Goal: Task Accomplishment & Management: Manage account settings

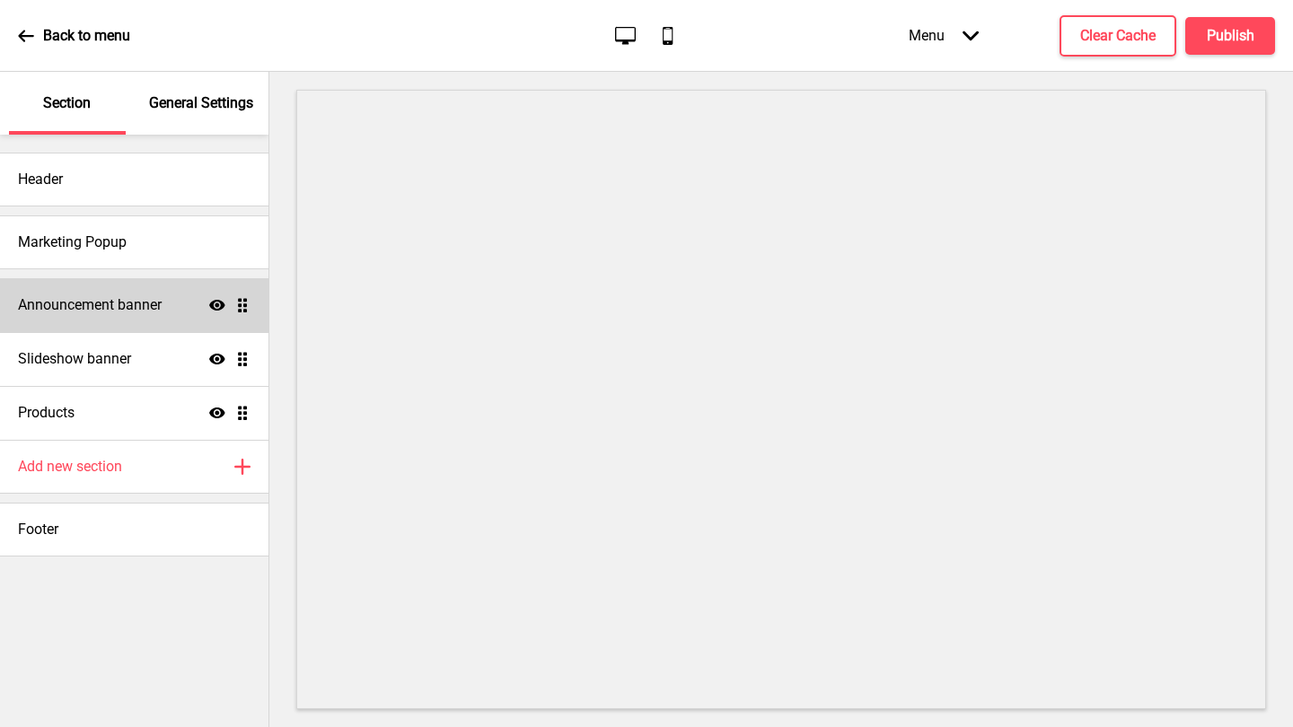
click at [121, 315] on div "Announcement banner Show Drag" at bounding box center [134, 305] width 268 height 54
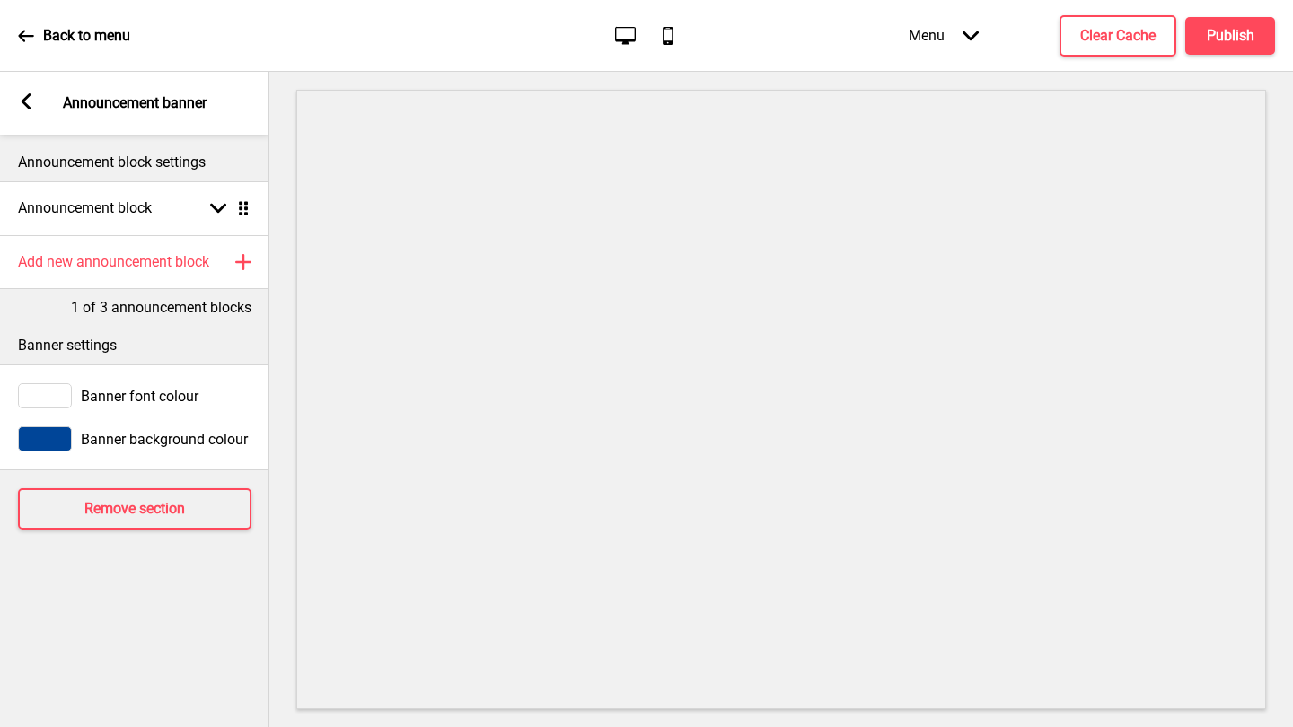
click at [26, 107] on icon at bounding box center [27, 101] width 10 height 16
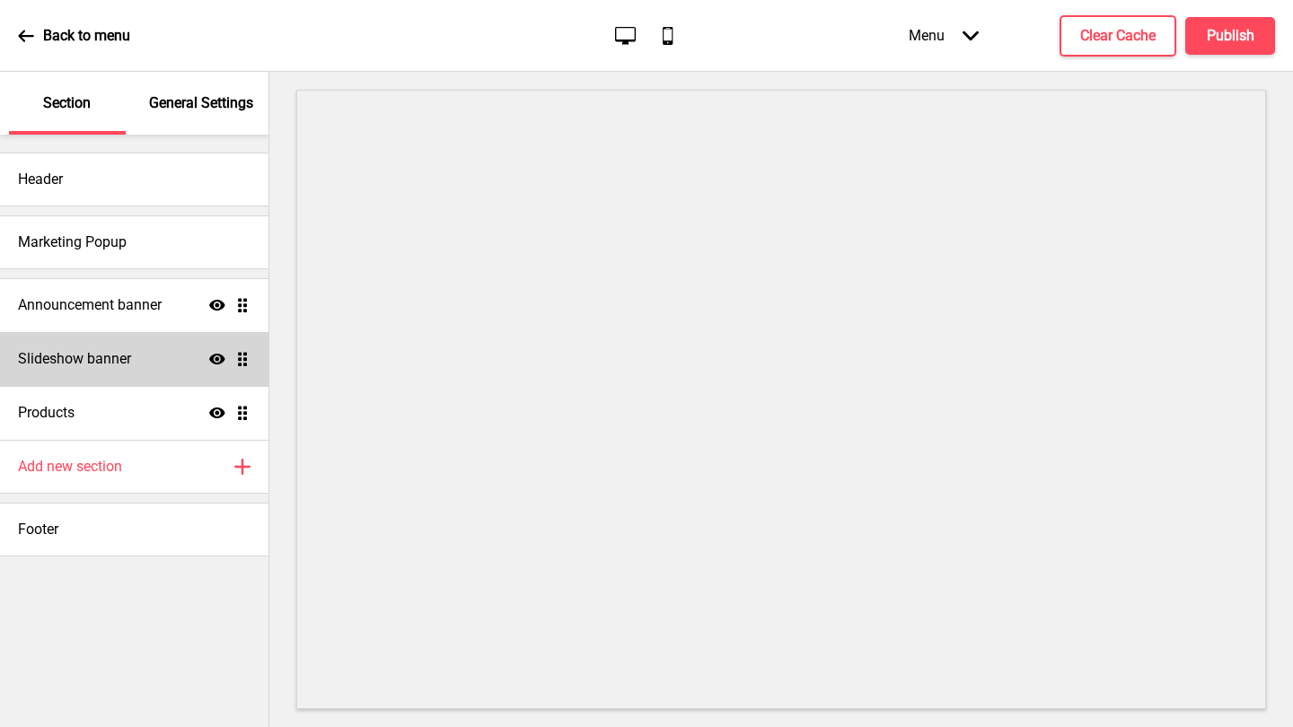
click at [136, 363] on div "Slideshow banner Show Drag" at bounding box center [134, 359] width 268 height 54
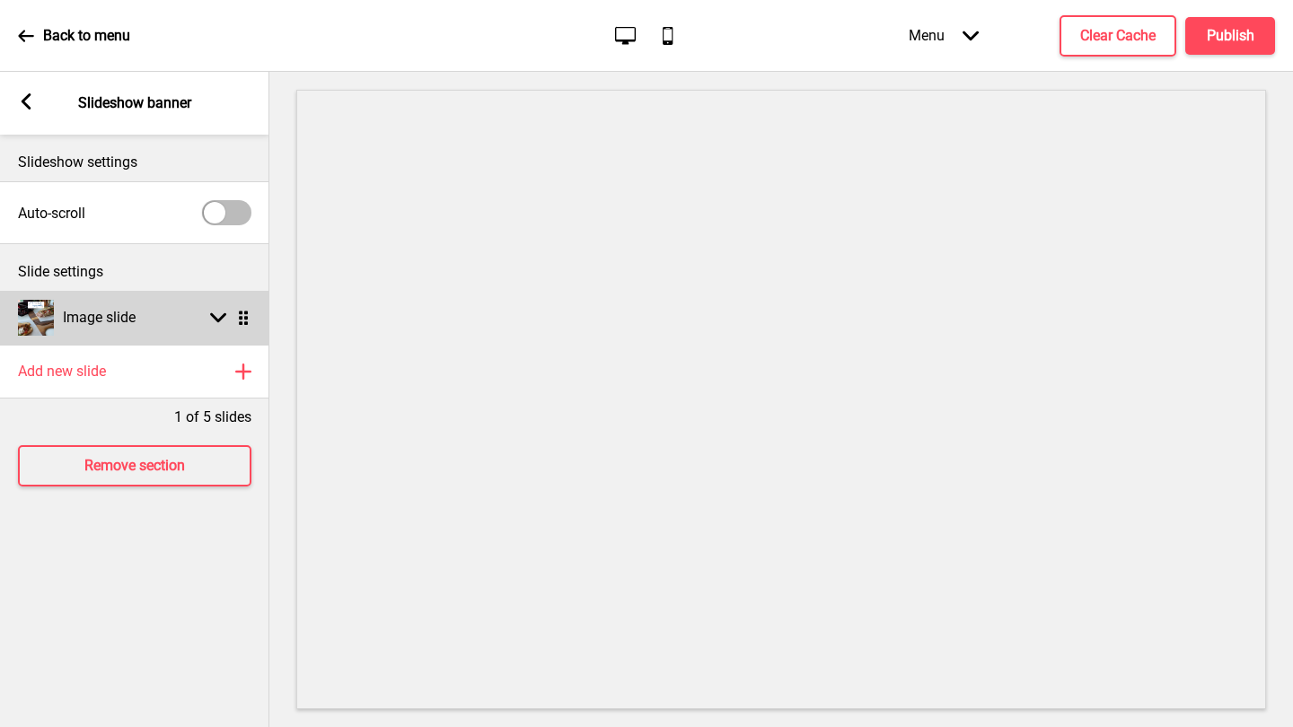
click at [215, 316] on icon at bounding box center [218, 318] width 16 height 10
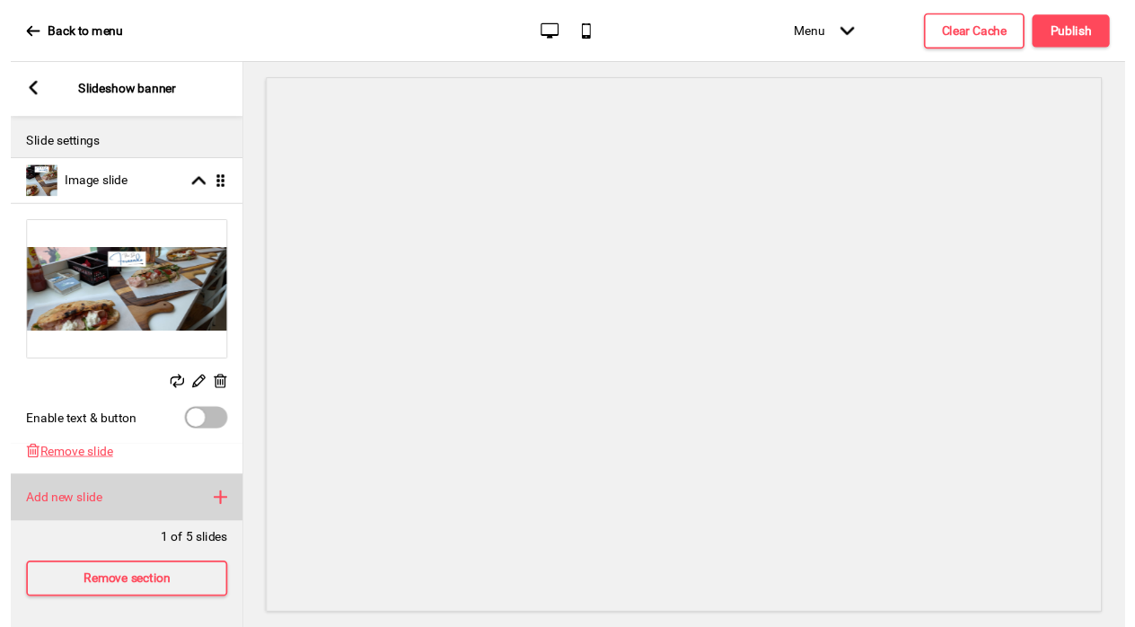
scroll to position [108, 0]
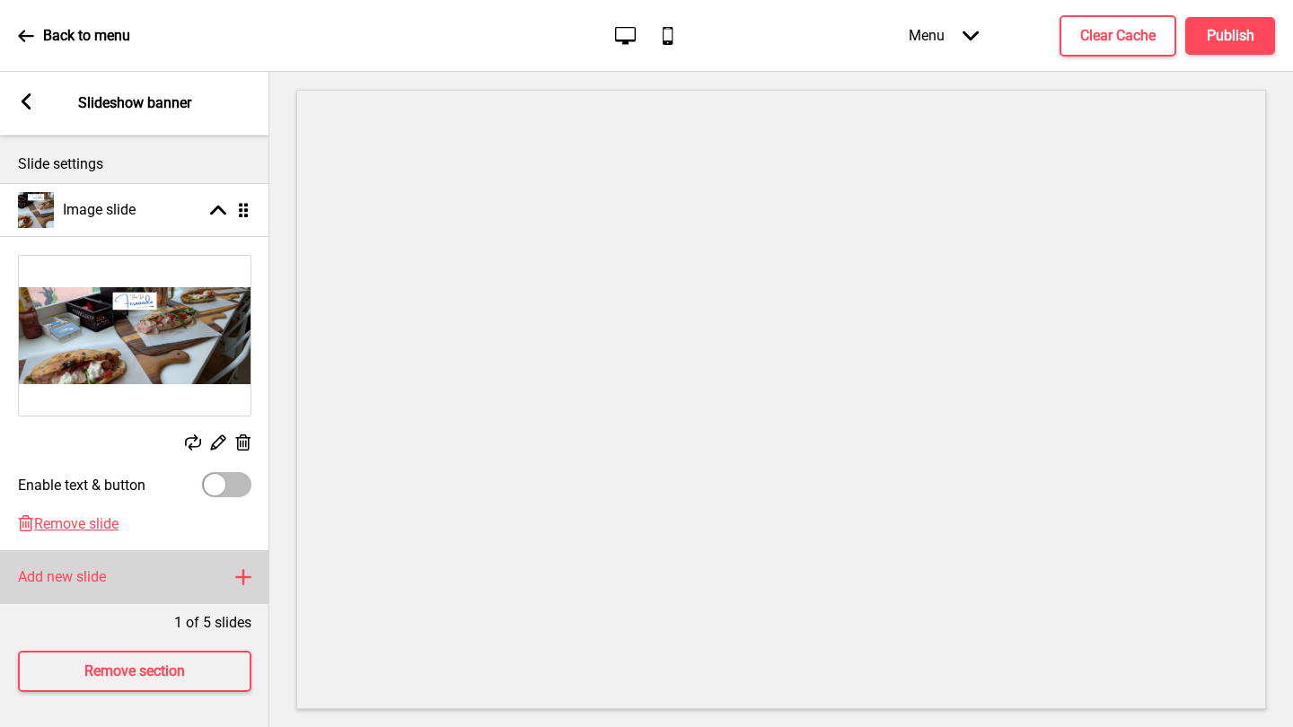
click at [240, 578] on rect at bounding box center [244, 577] width 22 height 22
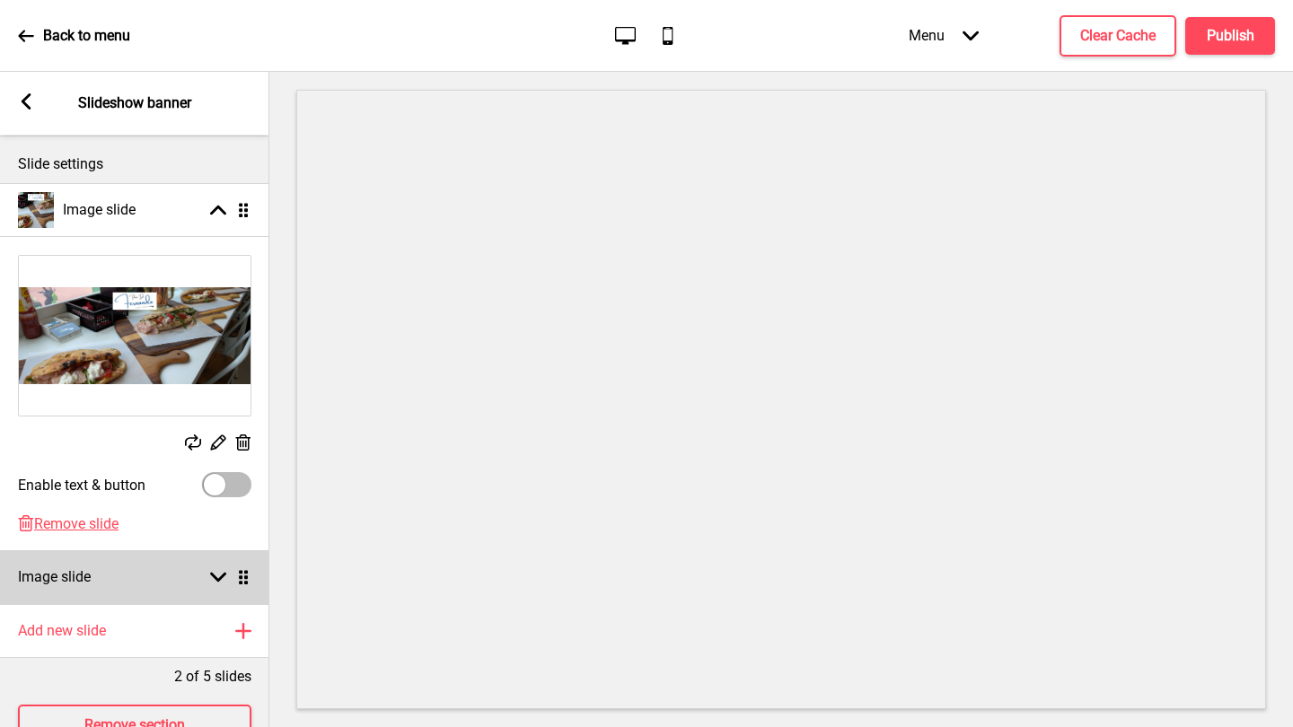
click at [200, 572] on div "Image slide Arrow down Drag" at bounding box center [134, 577] width 269 height 54
select select "right"
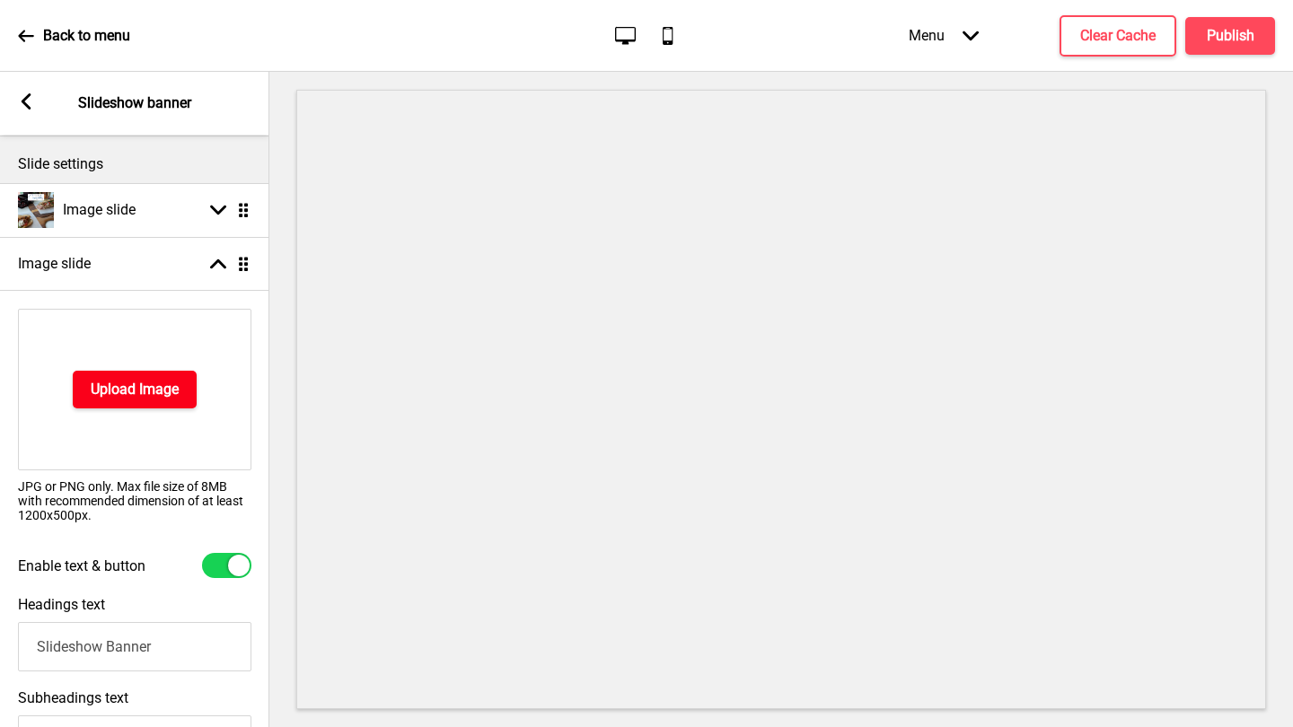
click at [134, 391] on h4 "Upload Image" at bounding box center [135, 390] width 88 height 20
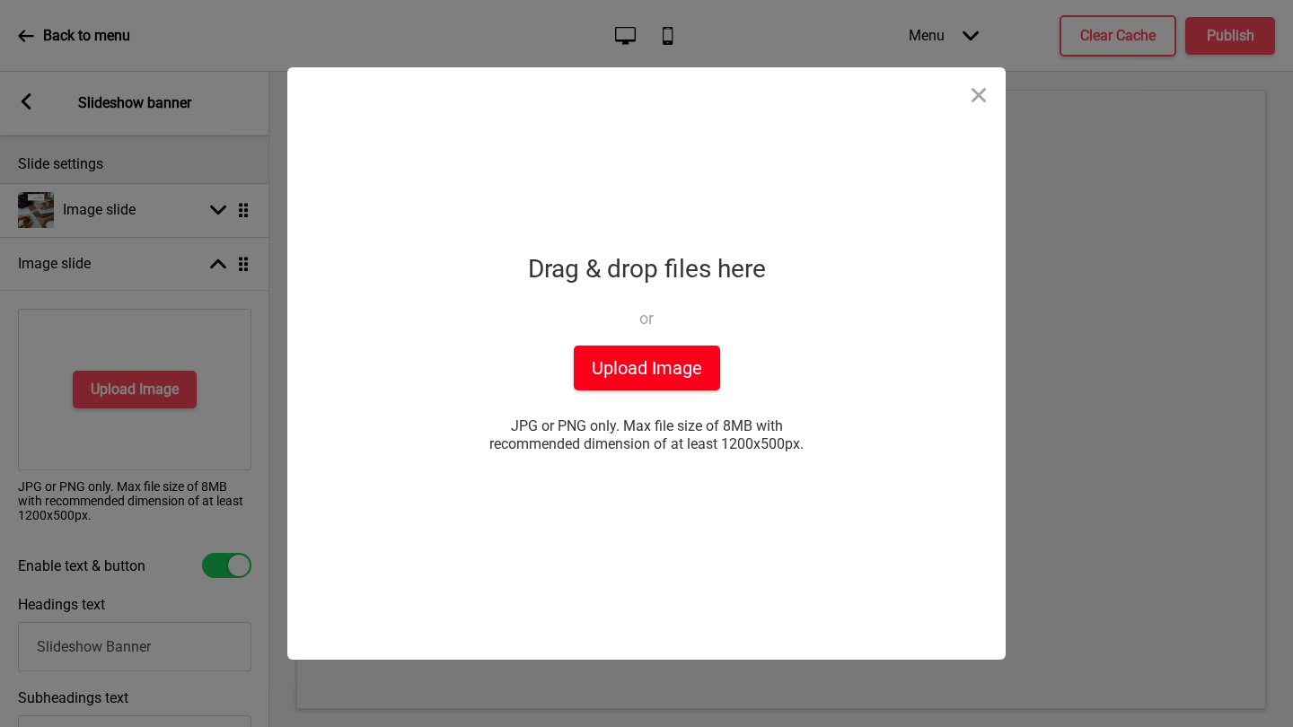
click at [661, 356] on button "Upload Image" at bounding box center [647, 368] width 146 height 45
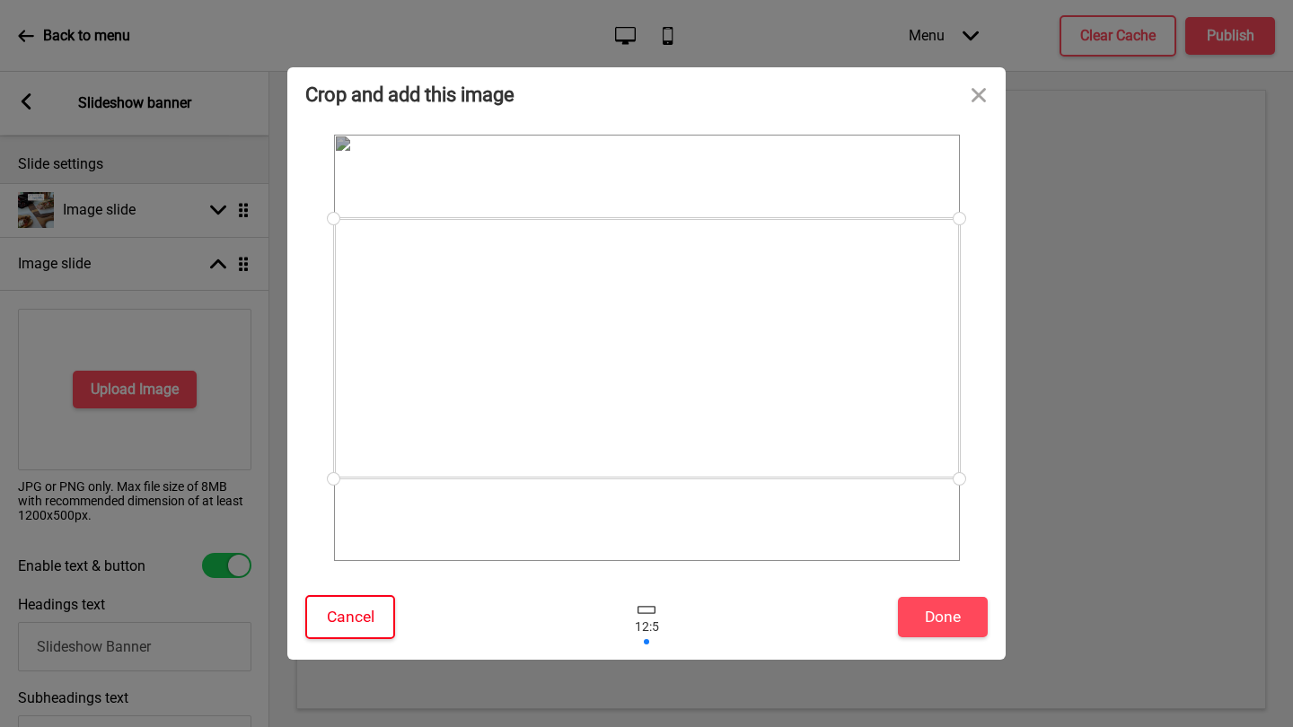
click at [360, 607] on button "Cancel" at bounding box center [350, 617] width 90 height 44
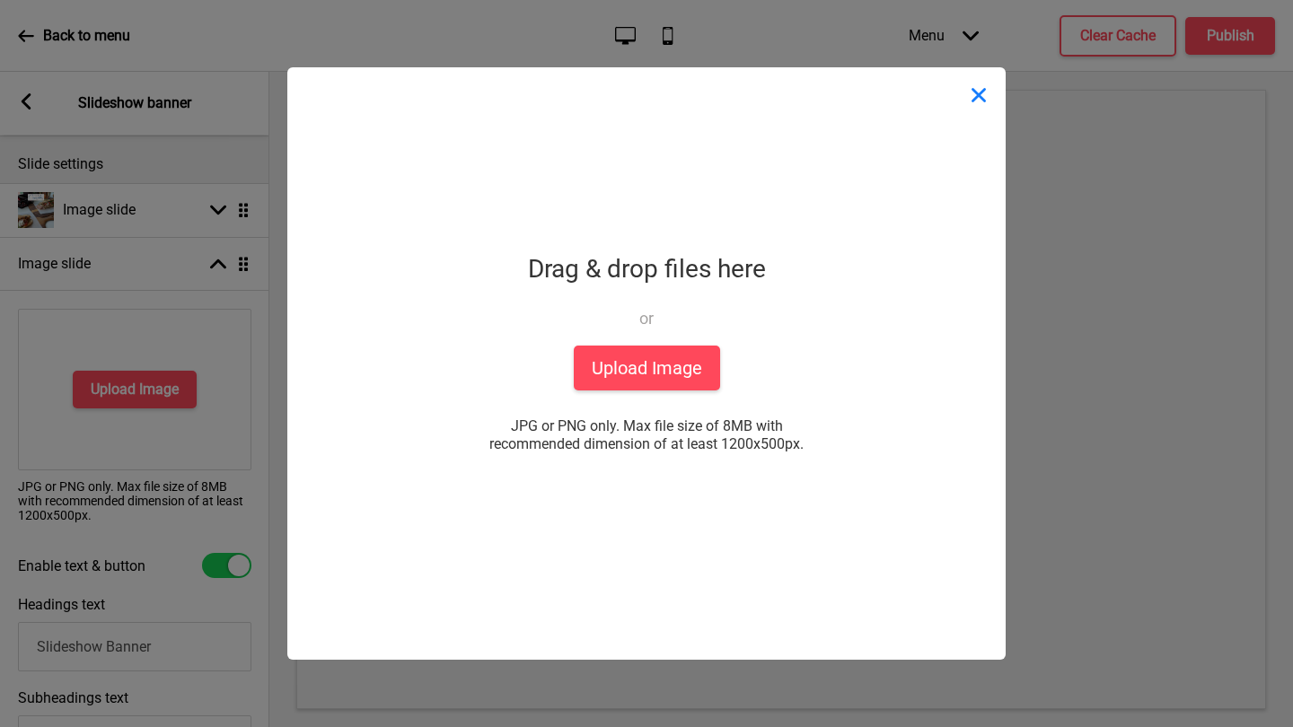
click at [973, 98] on button "Close" at bounding box center [979, 94] width 54 height 54
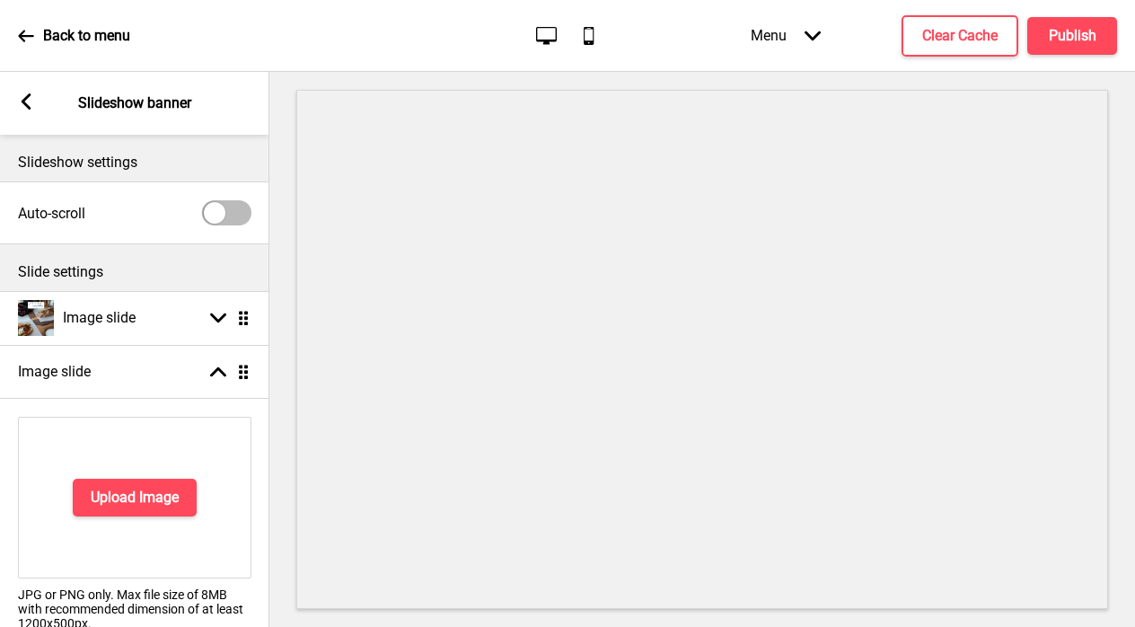
scroll to position [0, 0]
click at [27, 107] on icon at bounding box center [27, 101] width 10 height 16
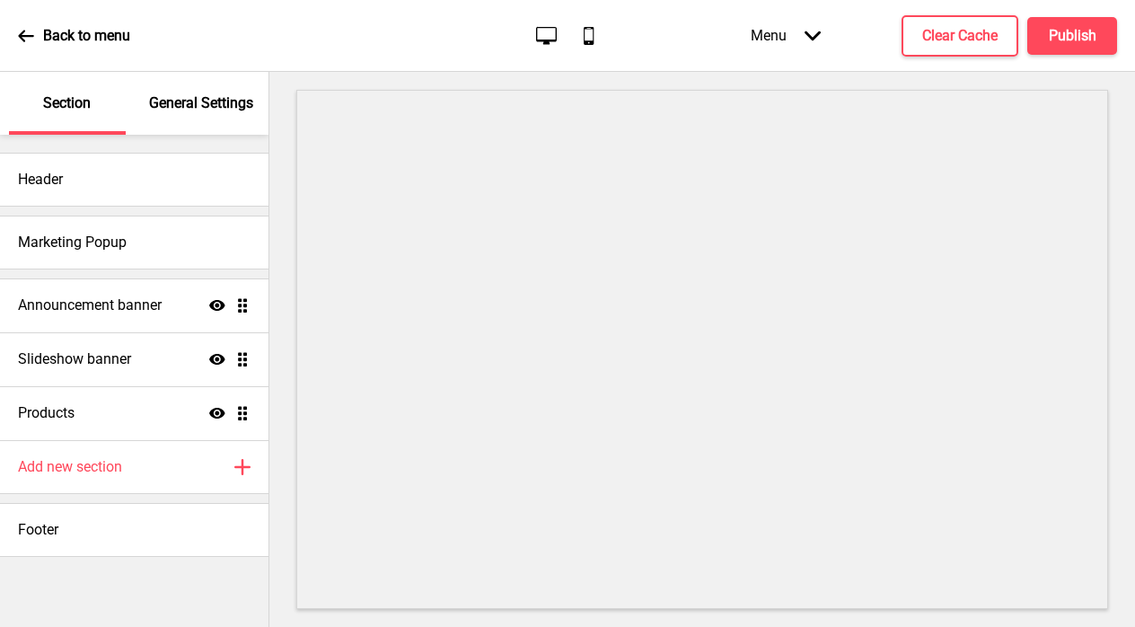
click at [189, 109] on p "General Settings" at bounding box center [201, 103] width 104 height 20
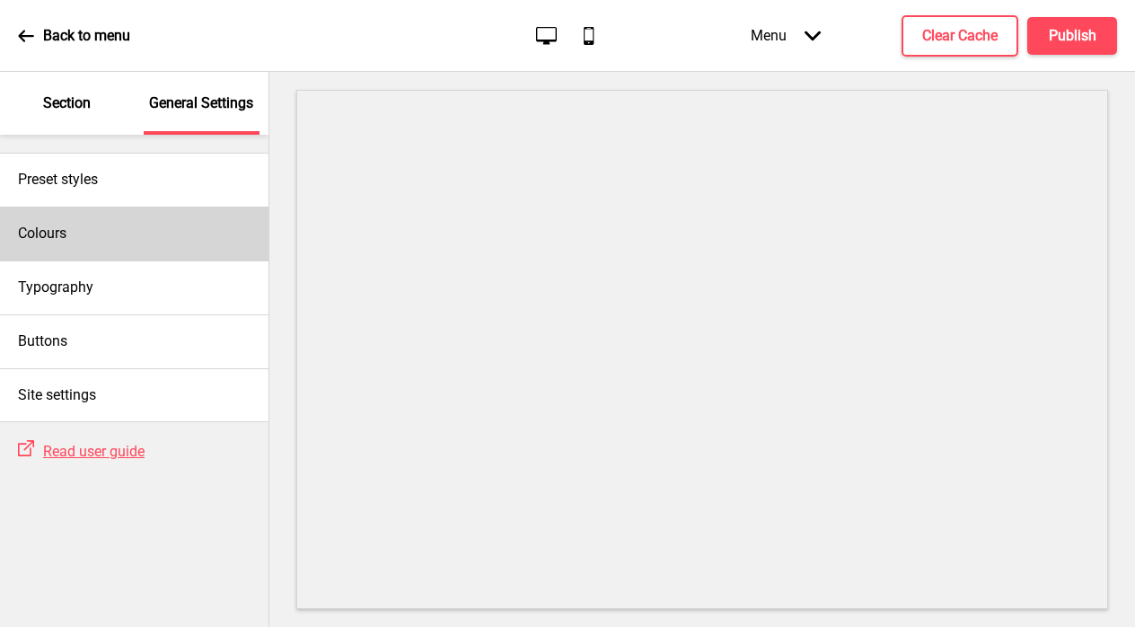
click at [154, 226] on div "Colours" at bounding box center [134, 233] width 268 height 54
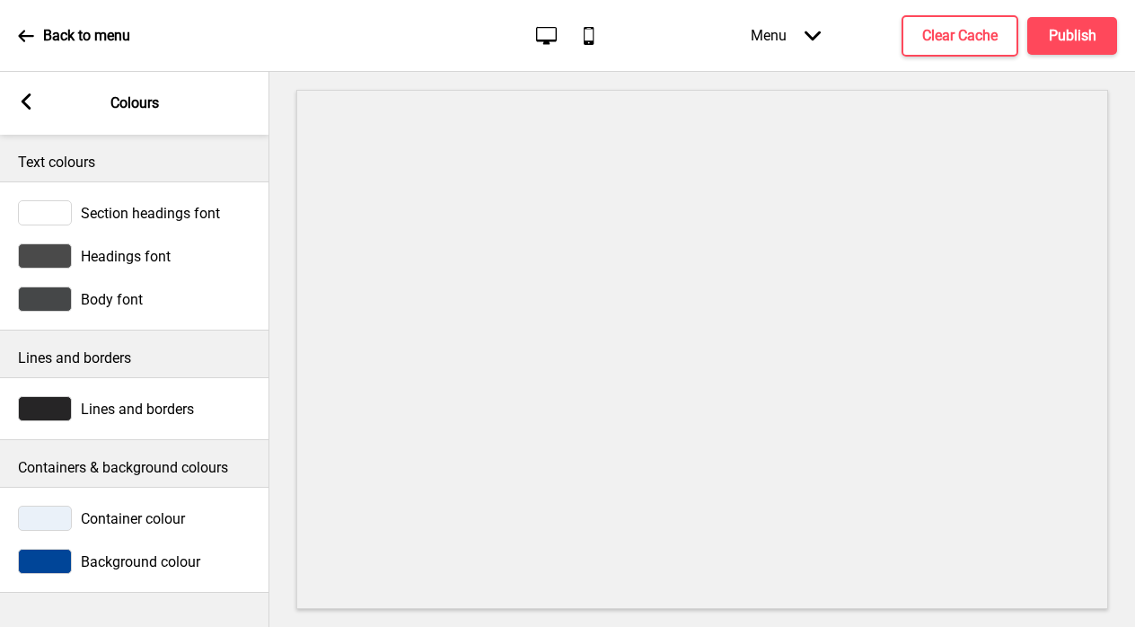
click at [120, 563] on span "Background colour" at bounding box center [140, 561] width 119 height 17
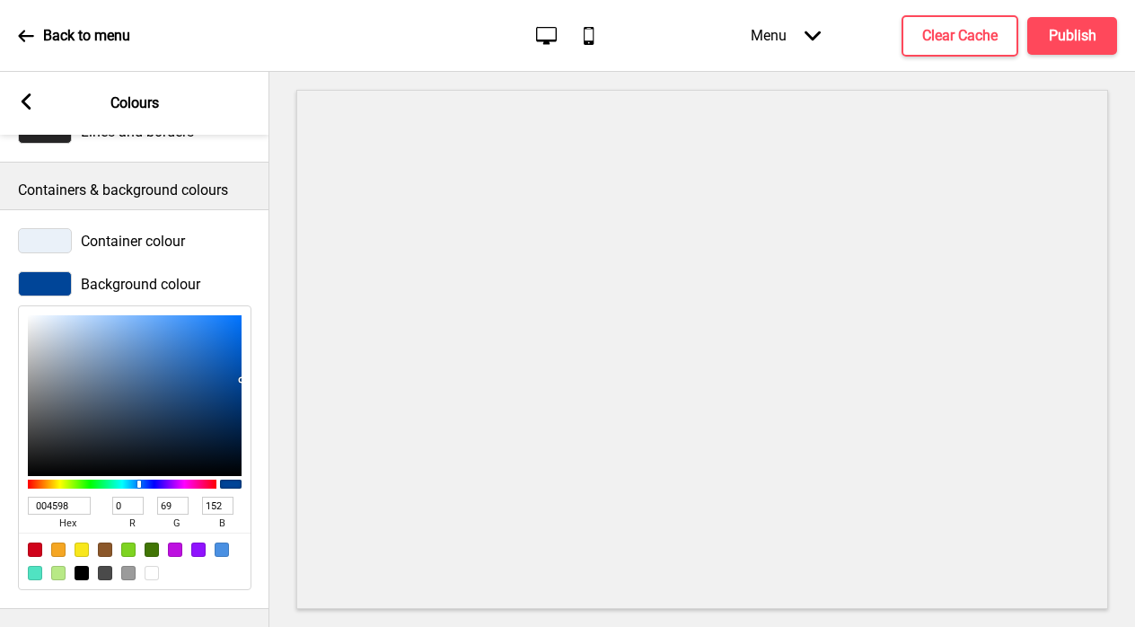
scroll to position [276, 0]
drag, startPoint x: 78, startPoint y: 509, endPoint x: -14, endPoint y: 509, distance: 92.5
click at [0, 509] on html "Back to menu Desktop Mobile Menu Arrow down Product Page Store Information Chec…" at bounding box center [567, 313] width 1135 height 627
